Goal: Task Accomplishment & Management: Manage account settings

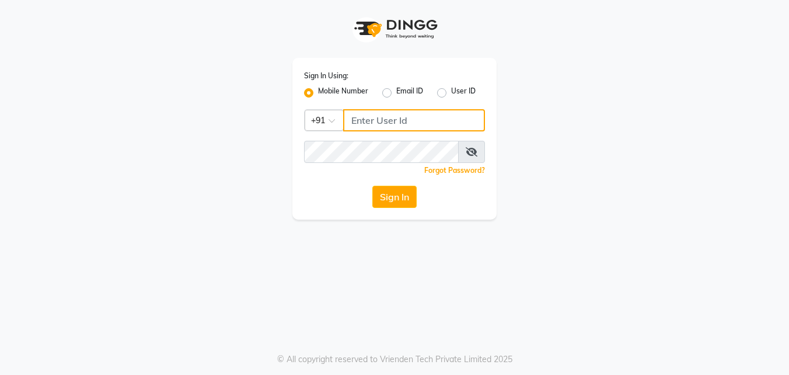
click at [365, 121] on input "Username" at bounding box center [414, 120] width 142 height 22
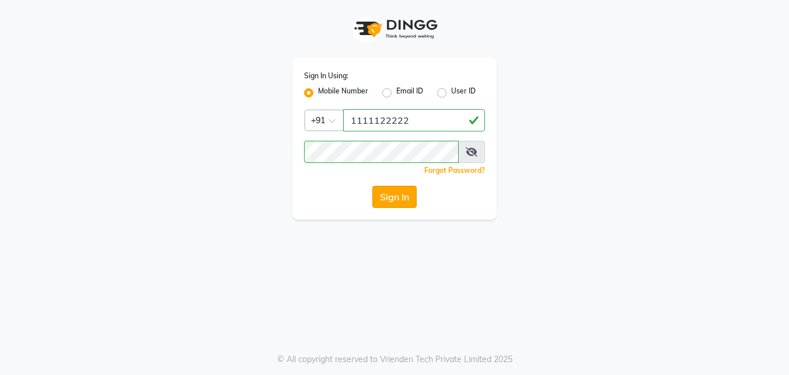
click at [392, 197] on button "Sign In" at bounding box center [394, 197] width 44 height 22
click at [466, 158] on span at bounding box center [471, 152] width 27 height 22
click at [386, 205] on button "Sign In" at bounding box center [394, 197] width 44 height 22
click at [387, 199] on button "Sign In" at bounding box center [394, 197] width 44 height 22
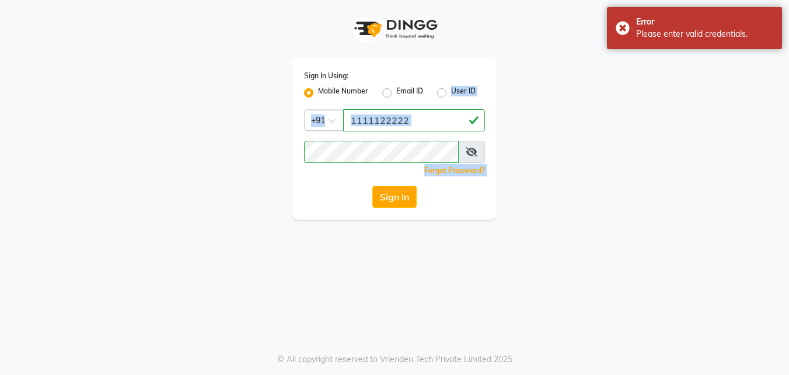
drag, startPoint x: 387, startPoint y: 89, endPoint x: 339, endPoint y: 183, distance: 105.2
click at [339, 183] on div "Sign In Using: Mobile Number Email ID User ID Country Code × [PHONE_NUMBER] Rem…" at bounding box center [394, 139] width 204 height 162
click at [255, 281] on div "Sign In Using: Mobile Number Email ID User ID Country Code × [PHONE_NUMBER] Rem…" at bounding box center [394, 187] width 789 height 375
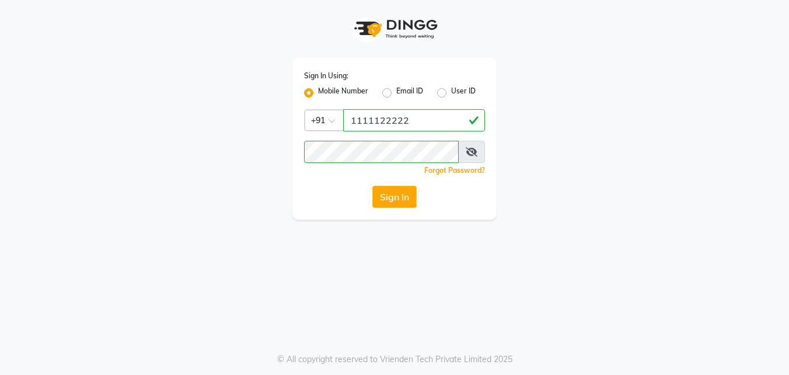
click at [255, 281] on div "Sign In Using: Mobile Number Email ID User ID Country Code × [PHONE_NUMBER] Rem…" at bounding box center [394, 187] width 789 height 375
click at [400, 197] on button "Sign In" at bounding box center [394, 197] width 44 height 22
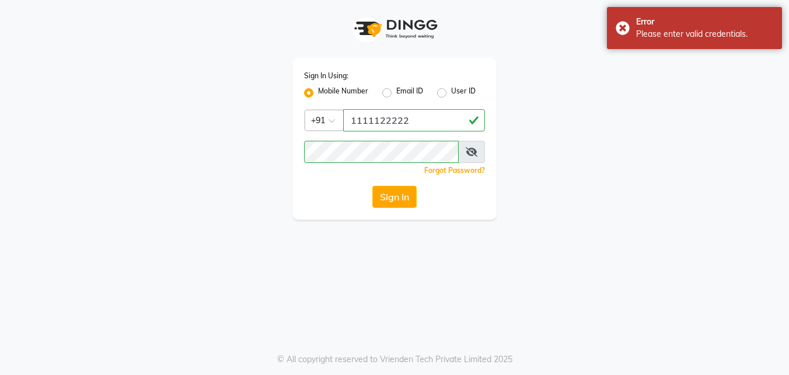
click at [580, 125] on div "Sign In Using: Mobile Number Email ID User ID Country Code × [PHONE_NUMBER] Rem…" at bounding box center [394, 109] width 665 height 219
click at [447, 128] on input "1111122222" at bounding box center [414, 120] width 142 height 22
type input "1"
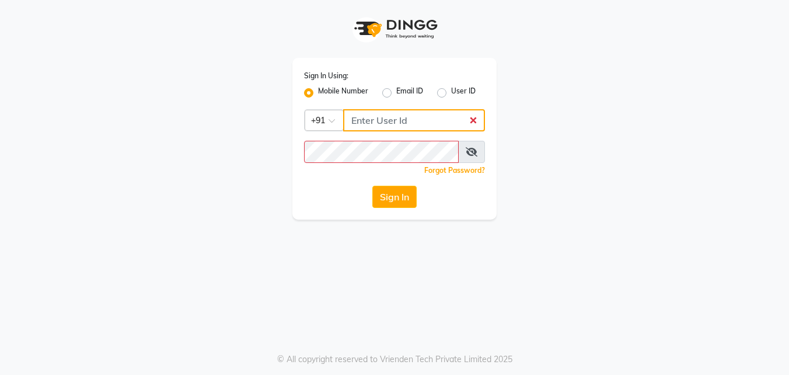
click at [377, 120] on input "Username" at bounding box center [414, 120] width 142 height 22
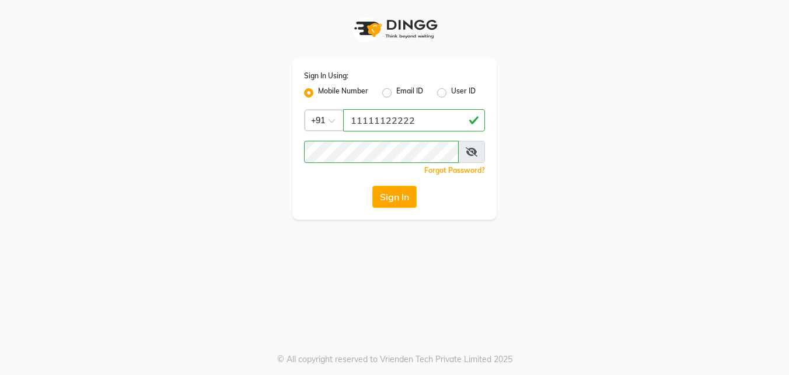
click at [467, 157] on span at bounding box center [471, 152] width 27 height 22
click at [410, 196] on button "Sign In" at bounding box center [394, 197] width 44 height 22
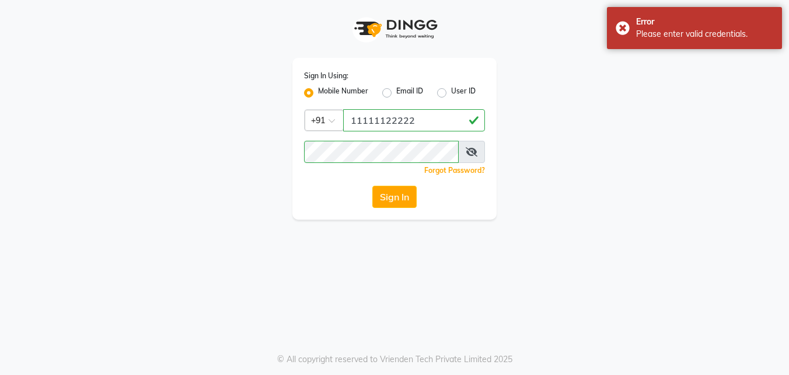
click at [468, 155] on icon at bounding box center [472, 151] width 12 height 9
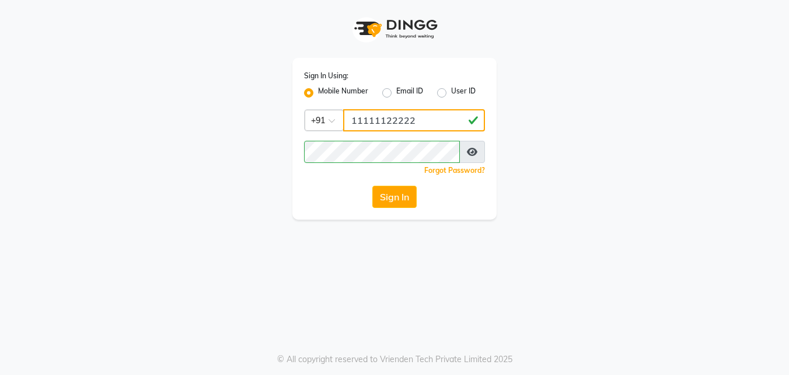
click at [384, 118] on input "11111122222" at bounding box center [414, 120] width 142 height 22
click at [357, 233] on div "Sign In Using: Mobile Number Email ID User ID Country Code × [PHONE_NUMBER] Rem…" at bounding box center [394, 187] width 789 height 375
click at [383, 191] on button "Sign In" at bounding box center [394, 197] width 44 height 22
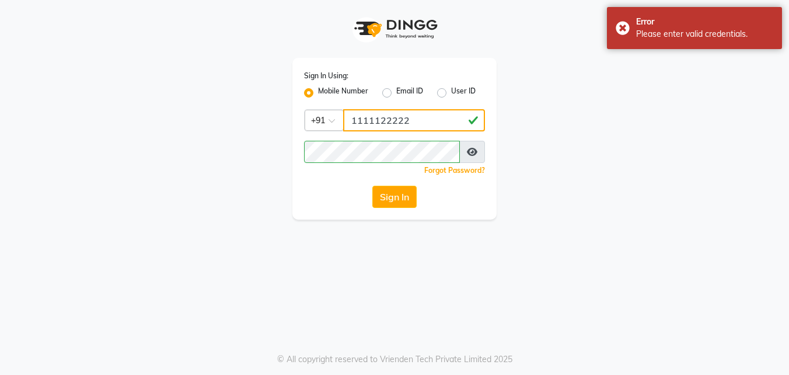
click at [410, 122] on input "1111122222" at bounding box center [414, 120] width 142 height 22
type input "1"
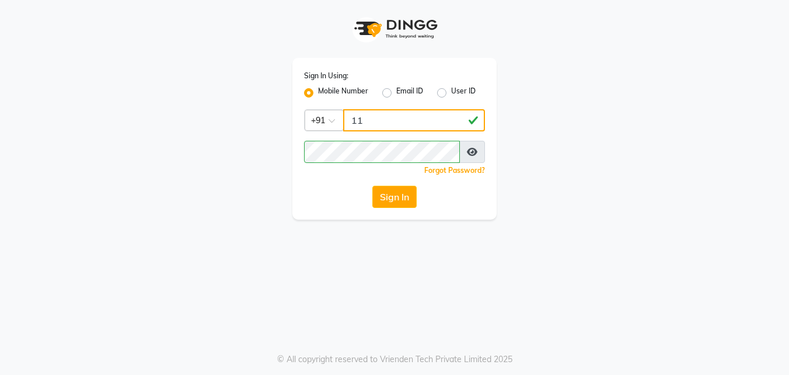
type input "1"
type input "1111122222"
click at [358, 206] on div "Sign In" at bounding box center [394, 197] width 181 height 22
click at [398, 198] on button "Sign In" at bounding box center [394, 197] width 44 height 22
